Goal: Transaction & Acquisition: Purchase product/service

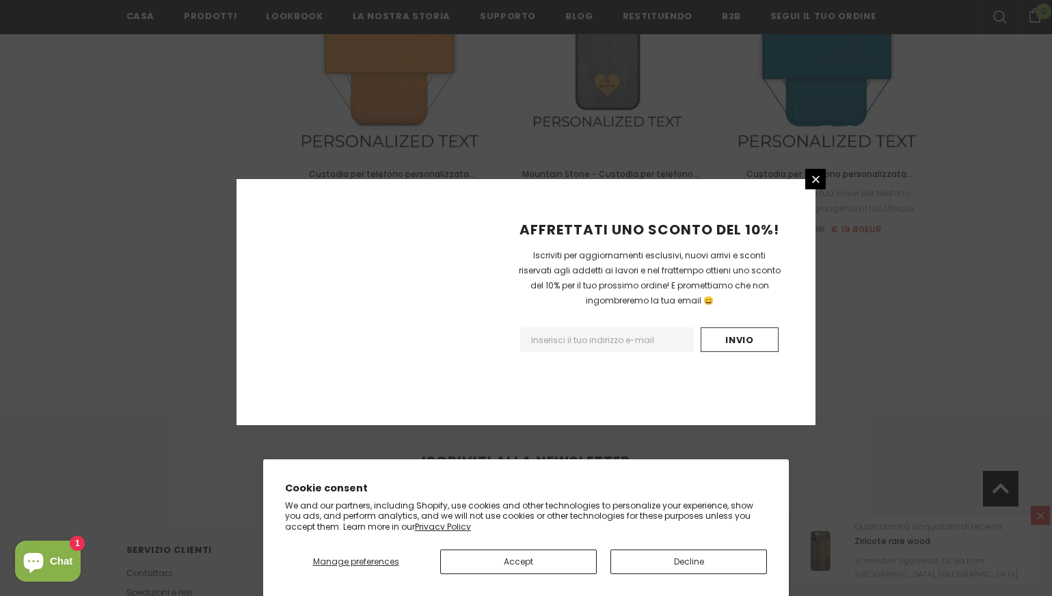
scroll to position [1565, 0]
